Goal: Task Accomplishment & Management: Use online tool/utility

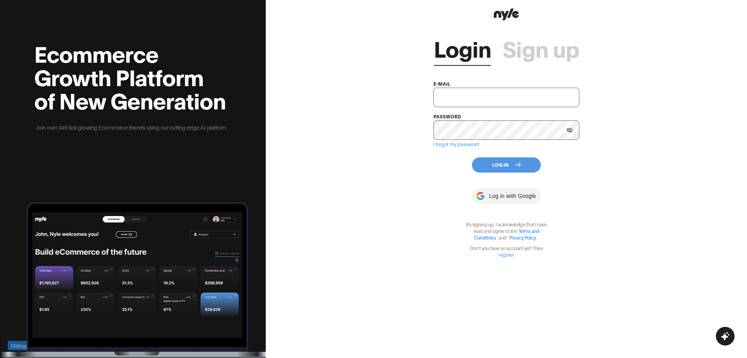
click at [448, 94] on input "text" at bounding box center [506, 97] width 146 height 19
click at [504, 165] on button "Log In" at bounding box center [506, 164] width 69 height 15
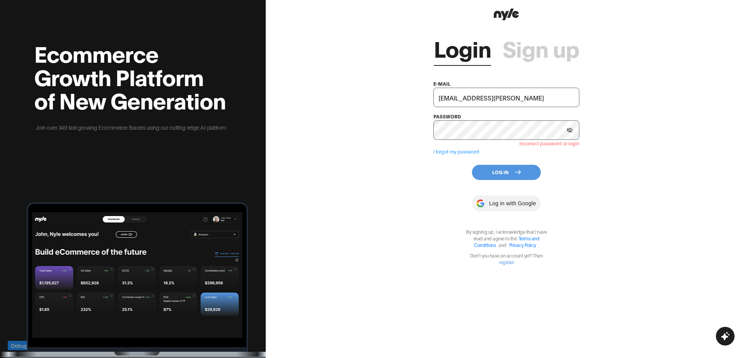
drag, startPoint x: 493, startPoint y: 94, endPoint x: 305, endPoint y: 95, distance: 188.7
click at [305, 95] on div "Login Sign up e-mail [EMAIL_ADDRESS][PERSON_NAME] password Incorrect password o…" at bounding box center [506, 179] width 481 height 358
paste input "innopro"
type input "[EMAIL_ADDRESS][PERSON_NAME]"
click at [625, 179] on div "Login Sign up e-mail [EMAIL_ADDRESS][PERSON_NAME] password Incorrect password o…" at bounding box center [506, 179] width 481 height 358
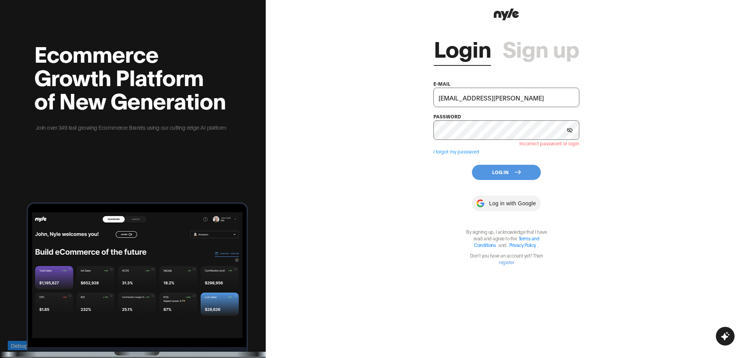
click at [505, 174] on button "Log In" at bounding box center [506, 172] width 69 height 15
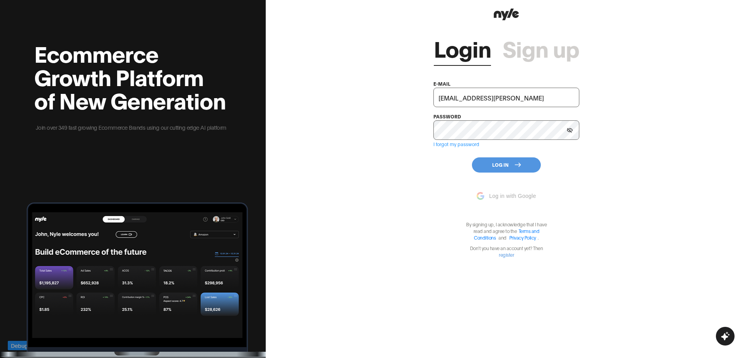
click at [512, 161] on button "Log In" at bounding box center [506, 164] width 69 height 15
click at [511, 163] on button "Log In" at bounding box center [506, 164] width 69 height 15
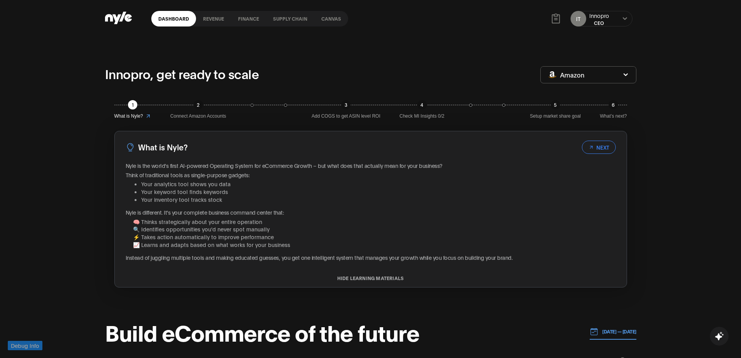
click at [625, 19] on icon at bounding box center [625, 18] width 4 height 3
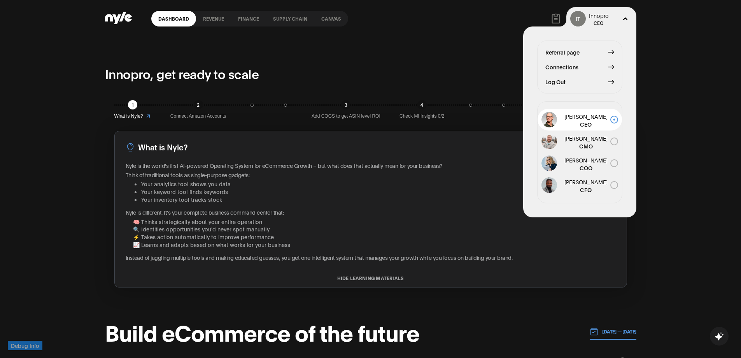
click at [607, 82] on button "Log Out" at bounding box center [579, 81] width 69 height 9
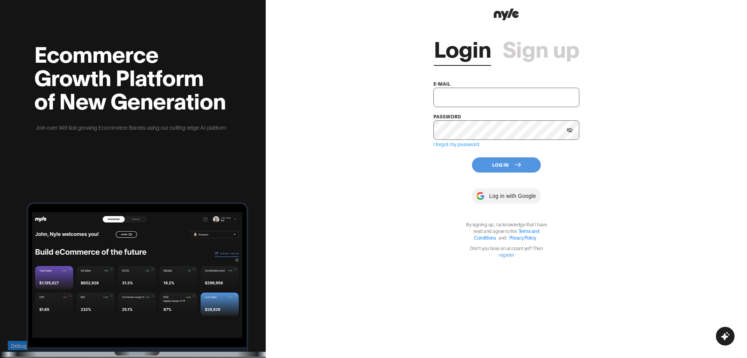
click at [464, 94] on input "text" at bounding box center [506, 97] width 146 height 19
click at [496, 95] on input "text" at bounding box center [506, 97] width 146 height 19
type input "[EMAIL_ADDRESS][PERSON_NAME]"
click at [512, 168] on button "Log In" at bounding box center [506, 164] width 69 height 15
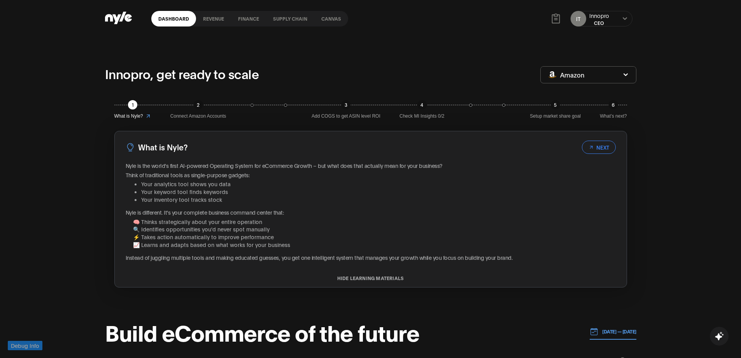
click at [330, 24] on link "Canvas" at bounding box center [331, 19] width 34 height 16
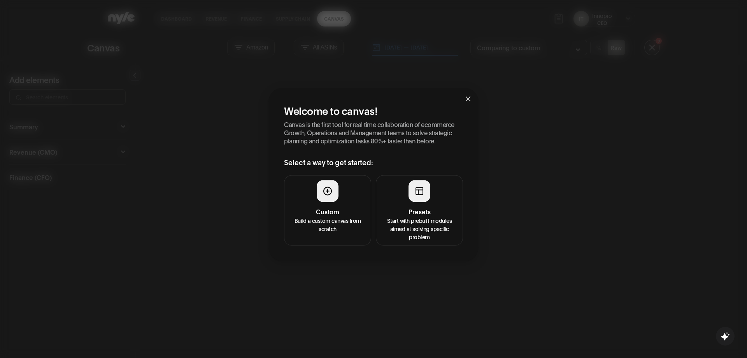
click at [310, 203] on button "Custom Build a custom canvas from scratch" at bounding box center [327, 210] width 87 height 70
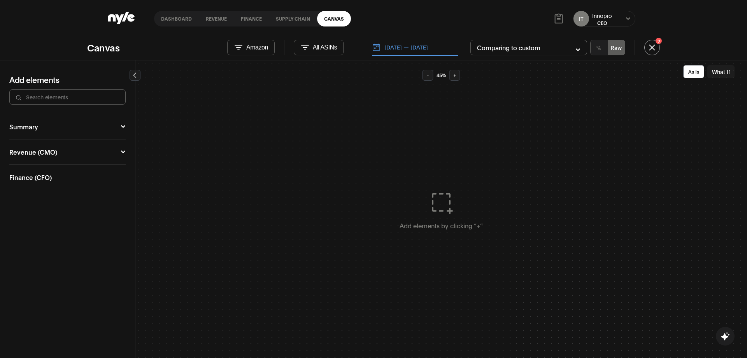
click at [126, 150] on div "Summary Executive Summary Full Summary Total Organic Ad COO Market CFO Attribut…" at bounding box center [67, 236] width 135 height 244
click at [124, 151] on icon at bounding box center [123, 151] width 4 height 3
click at [46, 165] on div "Campaign Manager" at bounding box center [38, 166] width 59 height 6
click at [120, 184] on button "Ad Sales" at bounding box center [97, 186] width 49 height 18
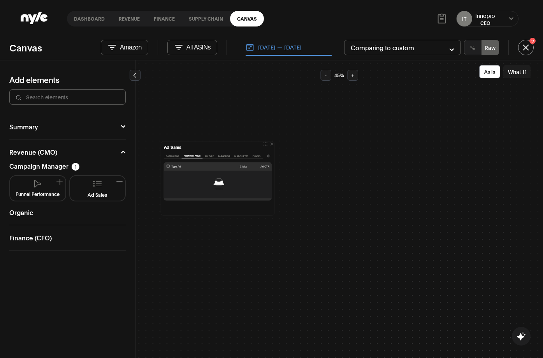
click at [272, 145] on icon "button" at bounding box center [271, 143] width 2 height 2
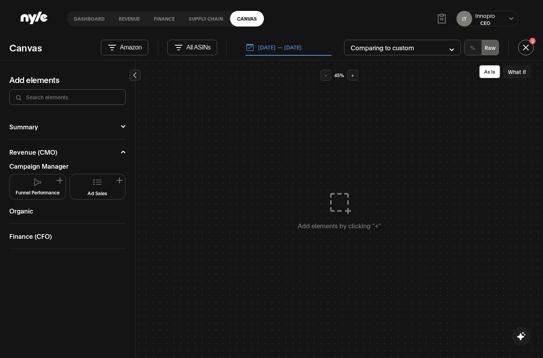
click at [121, 181] on button "Ad Sales" at bounding box center [97, 186] width 49 height 18
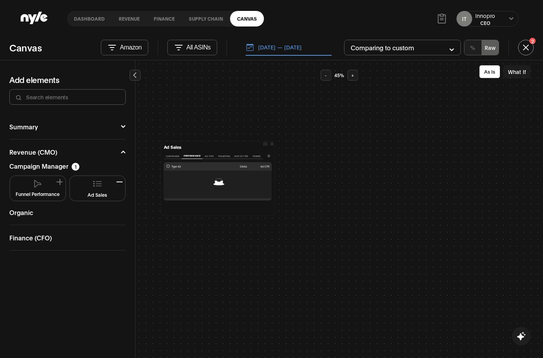
click at [209, 158] on button "Ad Type" at bounding box center [209, 156] width 13 height 6
